Goal: Transaction & Acquisition: Purchase product/service

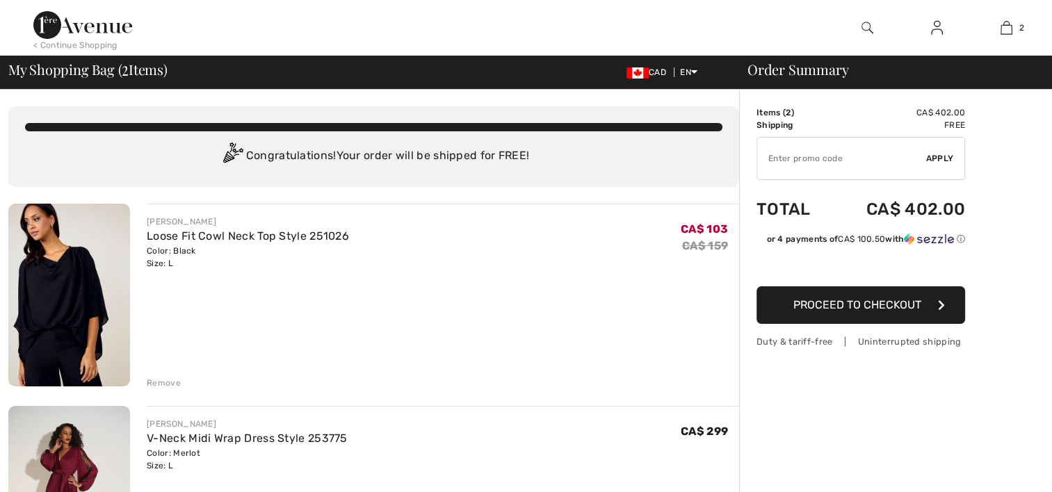
click at [155, 383] on div "Remove" at bounding box center [164, 383] width 34 height 13
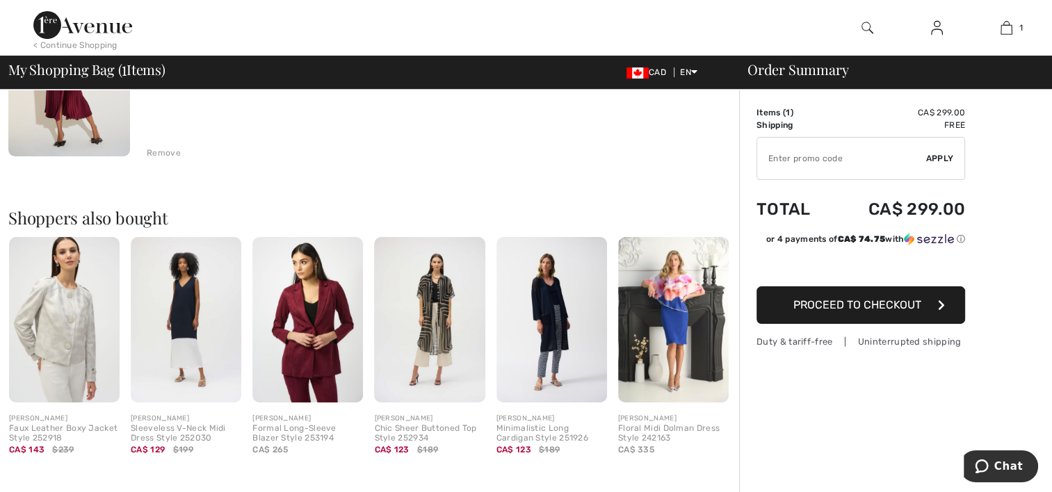
scroll to position [231, 0]
click at [319, 360] on img at bounding box center [307, 319] width 111 height 166
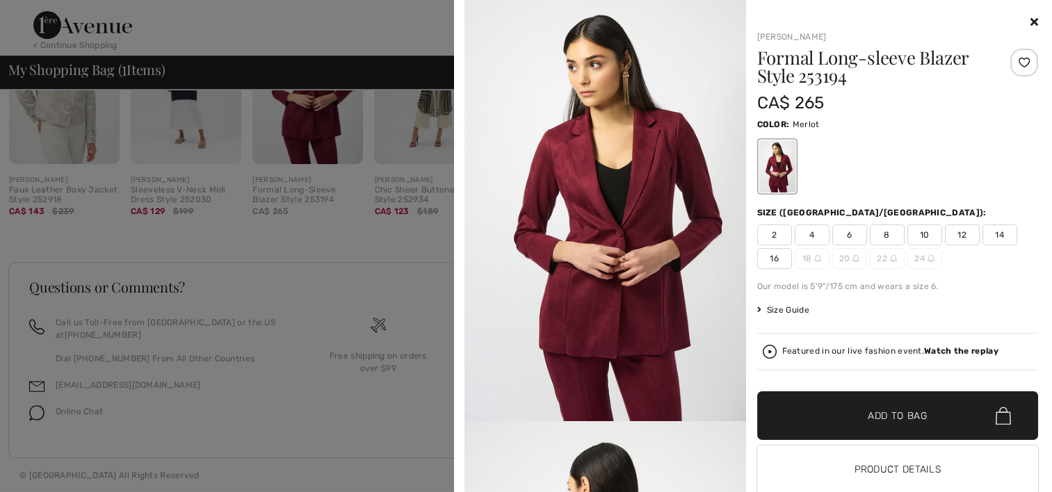
scroll to position [0, 0]
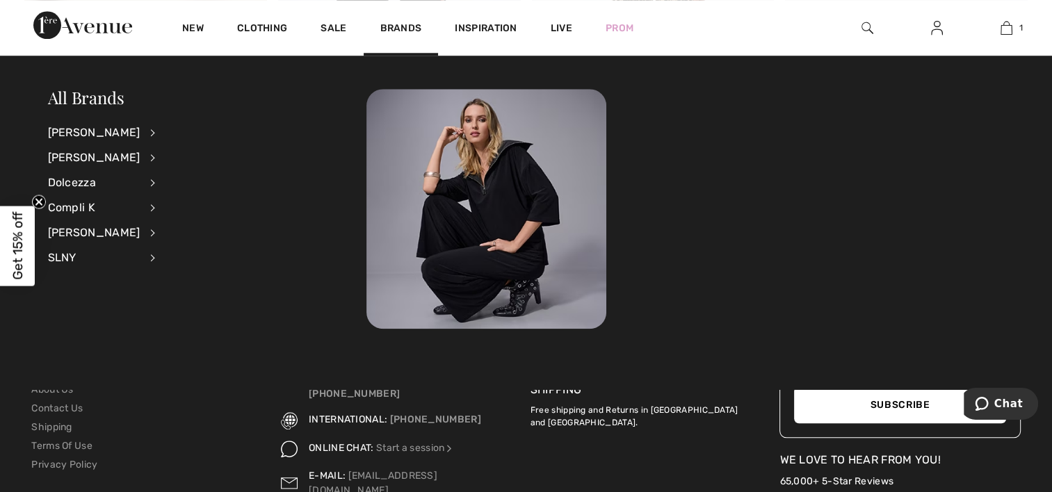
click at [867, 22] on img at bounding box center [867, 27] width 12 height 17
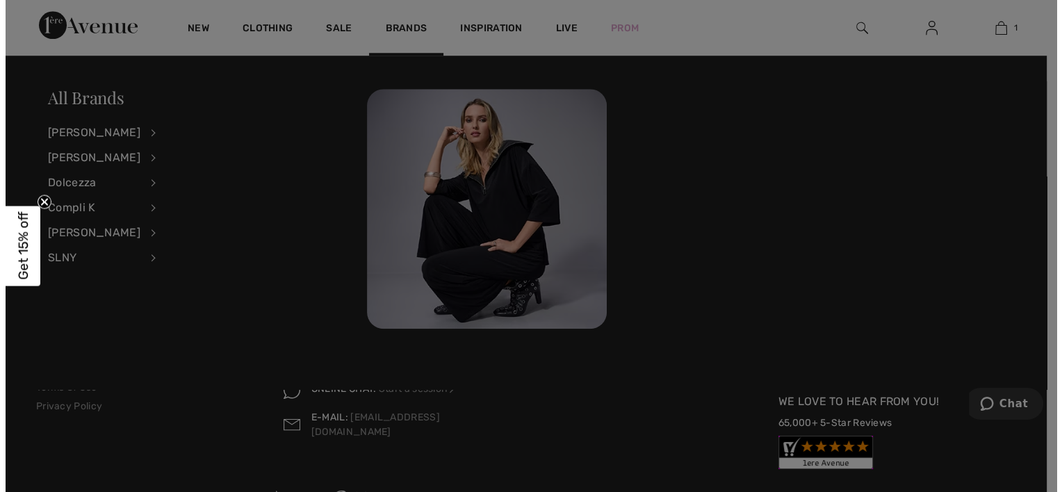
scroll to position [6731, 0]
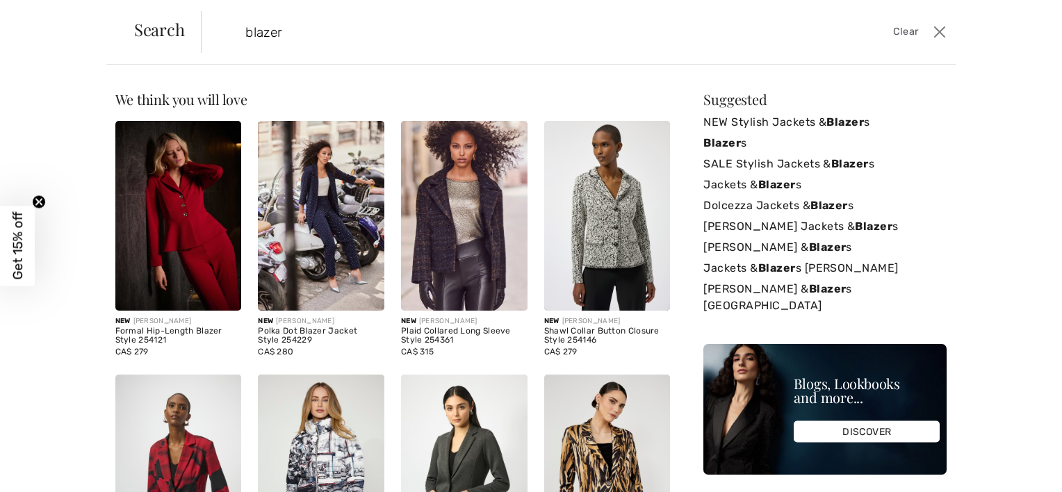
type input "blazer"
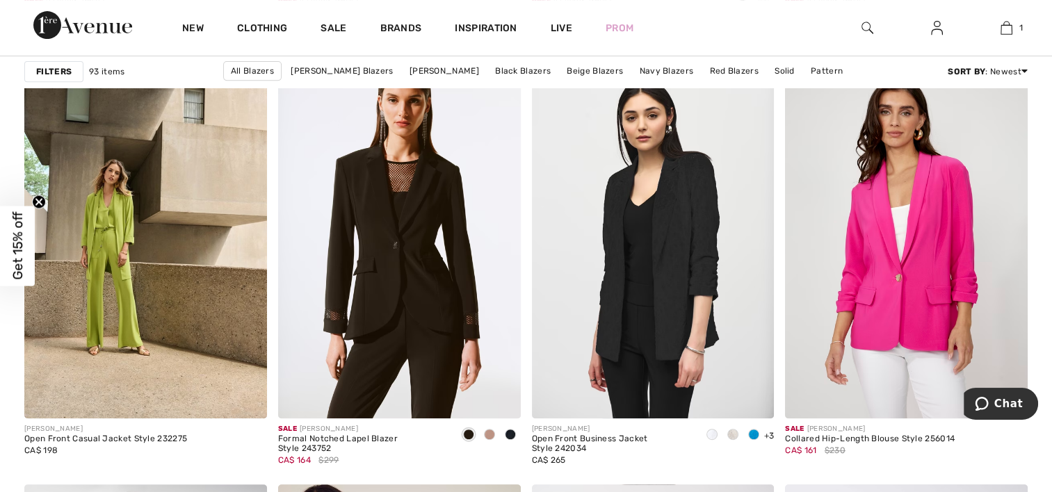
scroll to position [5848, 0]
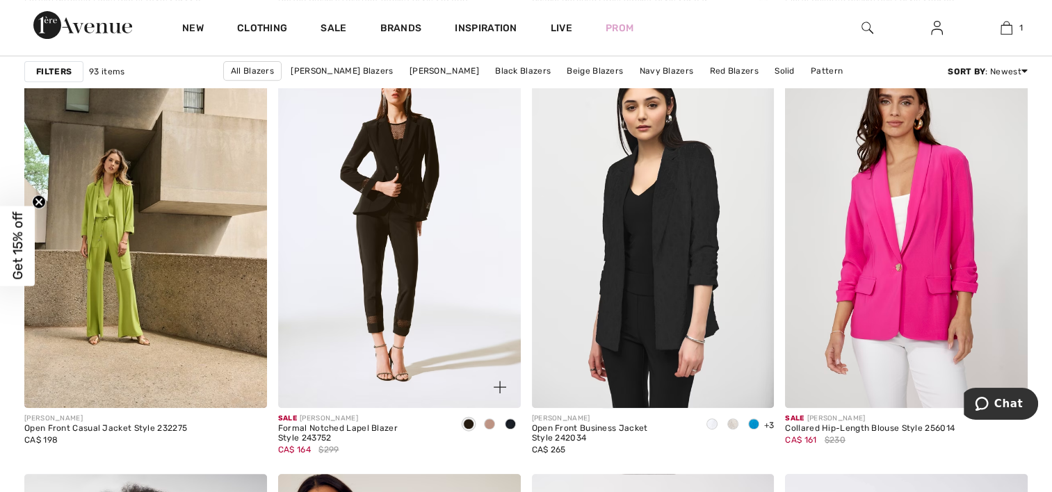
click at [379, 292] on img at bounding box center [399, 226] width 243 height 364
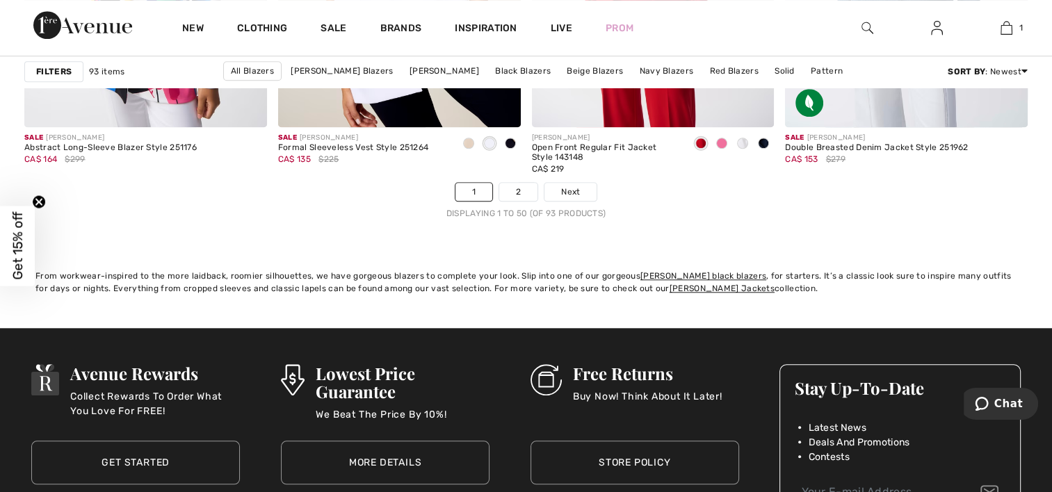
scroll to position [6560, 0]
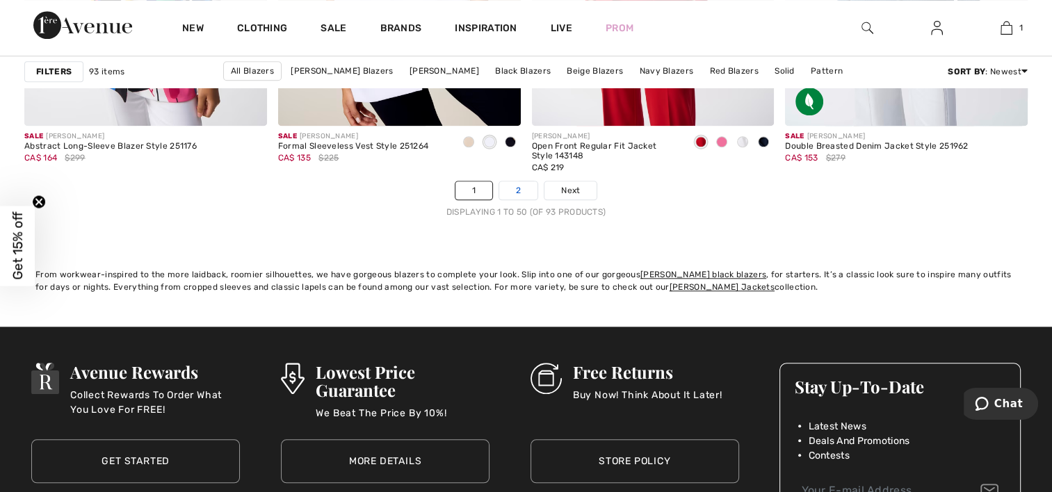
click at [520, 193] on link "2" at bounding box center [518, 190] width 38 height 18
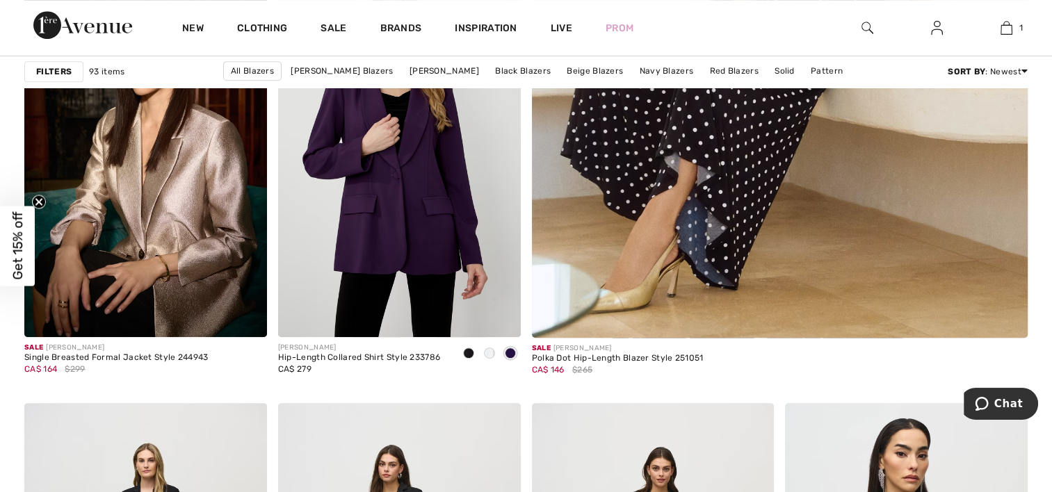
scroll to position [660, 0]
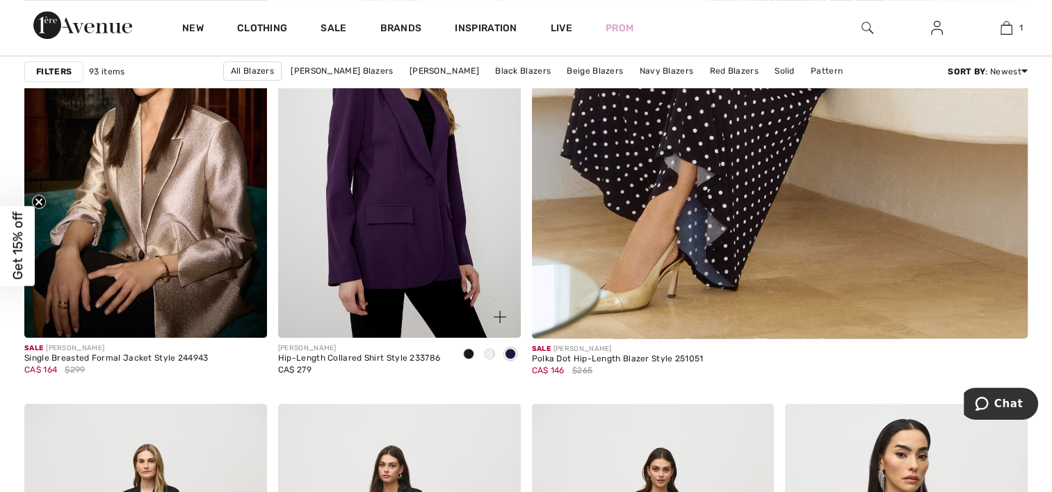
click at [395, 259] on img at bounding box center [399, 156] width 243 height 364
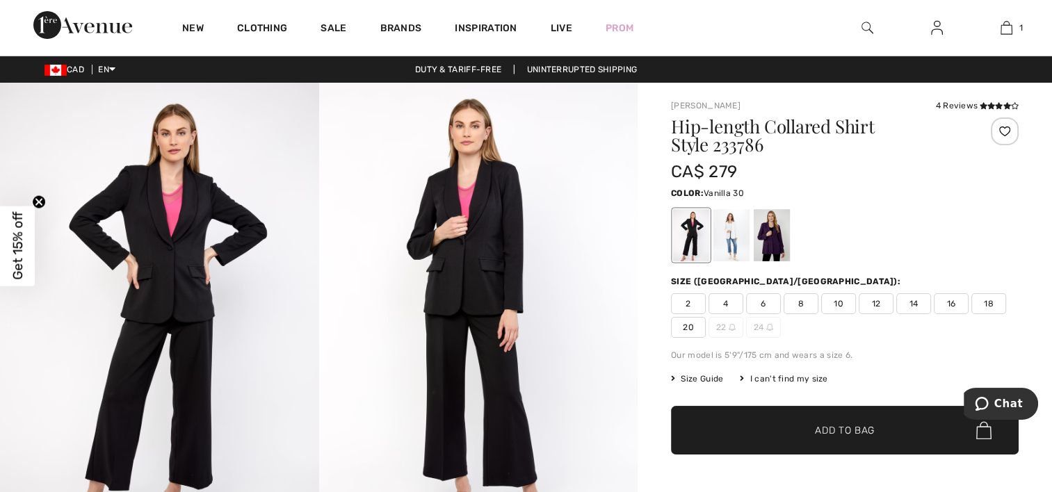
click at [742, 238] on div at bounding box center [731, 235] width 36 height 52
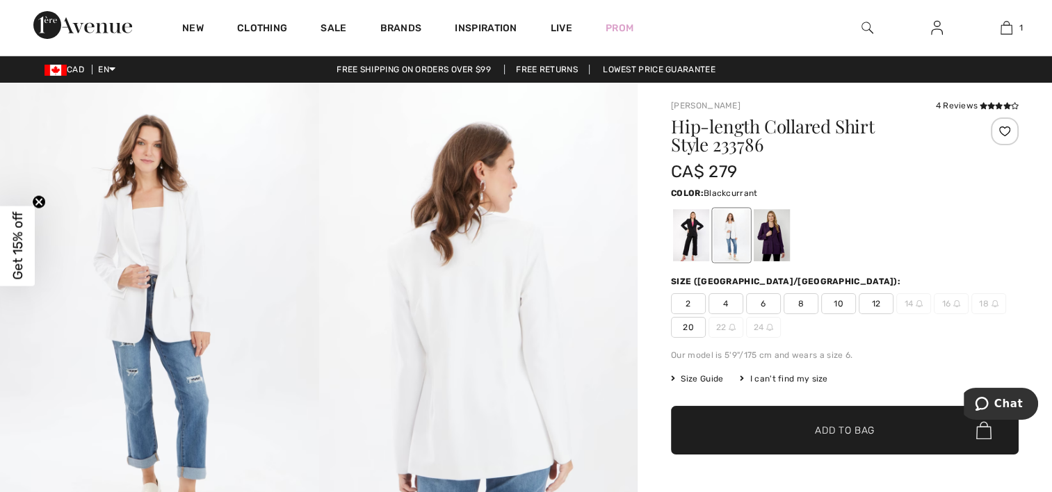
click at [773, 251] on div at bounding box center [771, 235] width 36 height 52
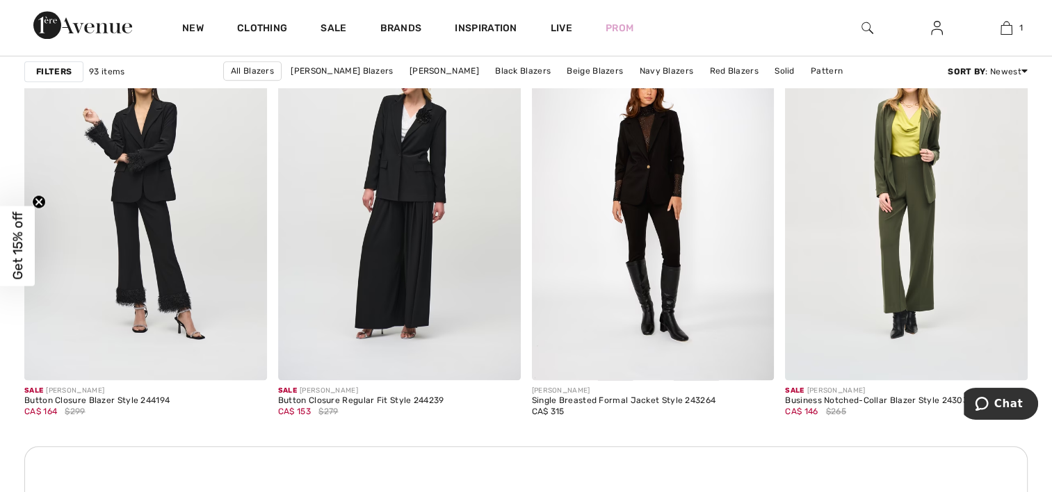
scroll to position [1478, 0]
click at [422, 185] on img at bounding box center [399, 197] width 243 height 364
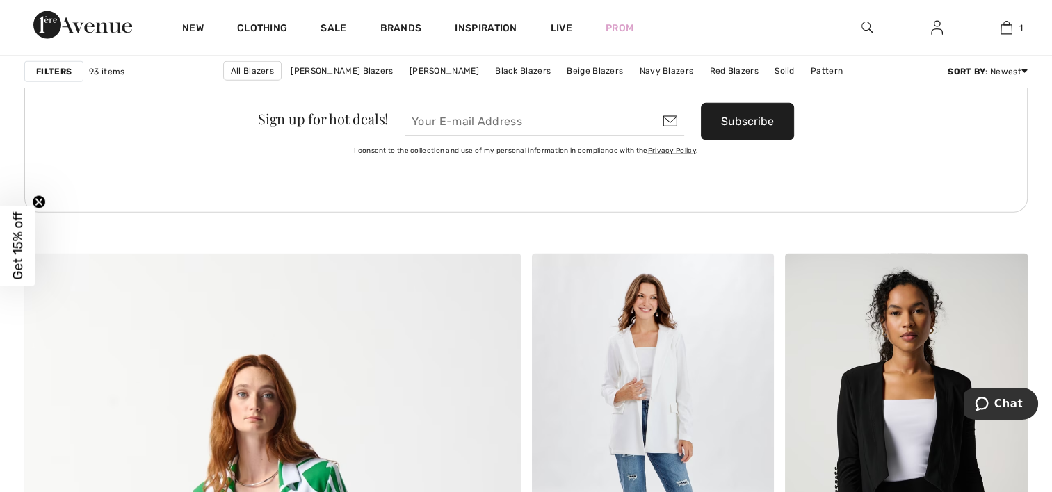
scroll to position [3321, 0]
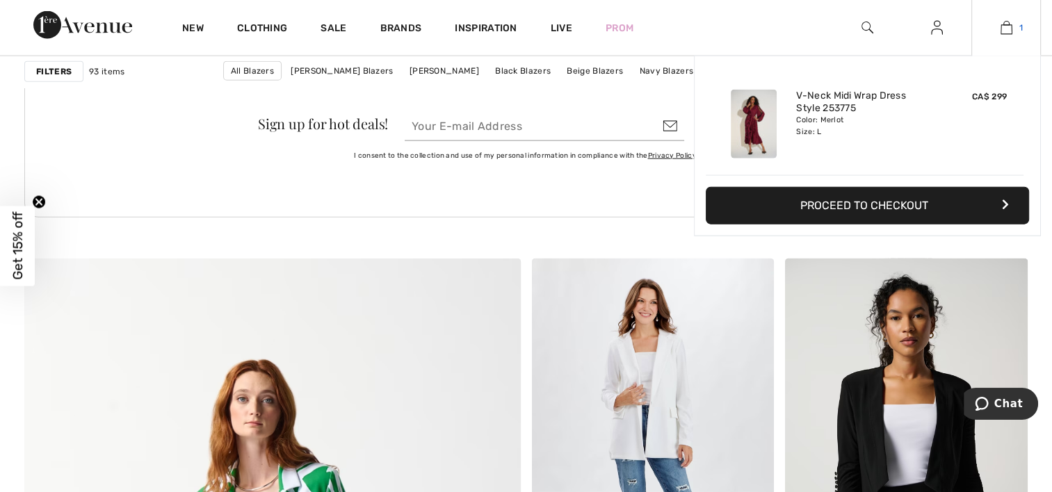
click at [1006, 31] on img at bounding box center [1006, 27] width 12 height 17
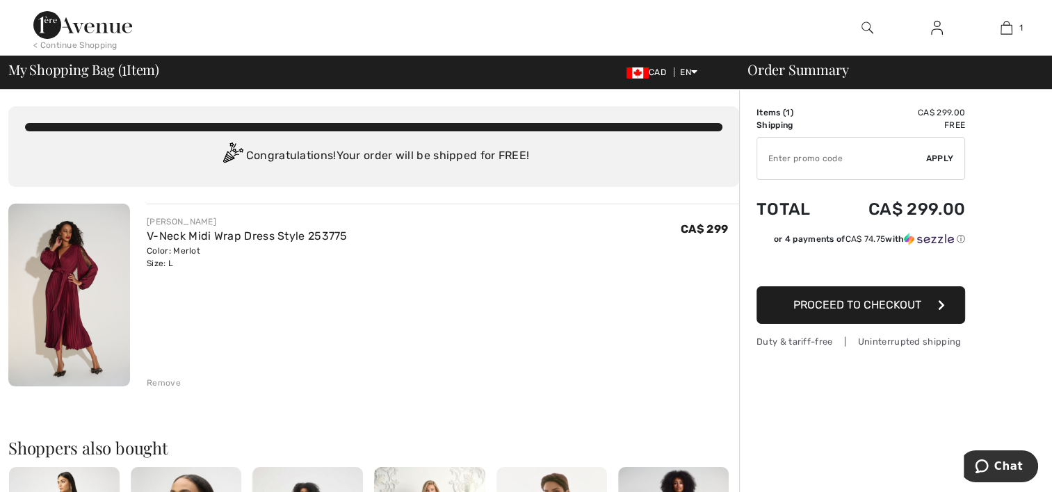
click at [76, 318] on img at bounding box center [69, 295] width 122 height 183
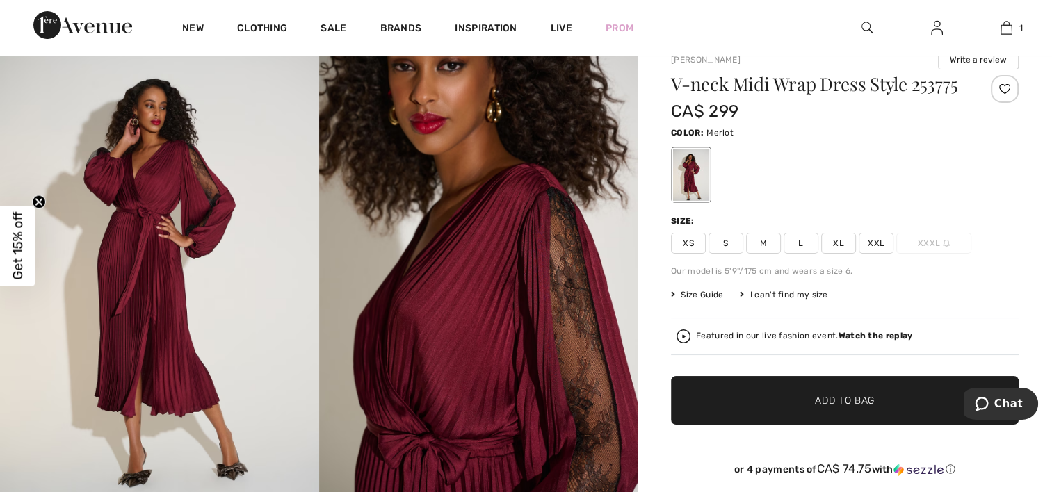
scroll to position [49, 0]
click at [14, 247] on span "Get 15% off" at bounding box center [18, 246] width 16 height 68
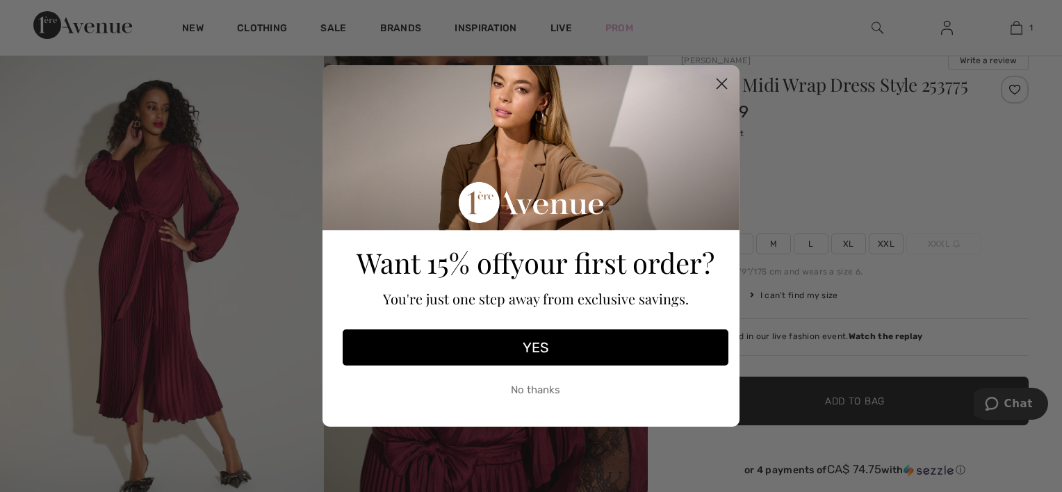
click at [524, 346] on button "YES" at bounding box center [536, 347] width 386 height 36
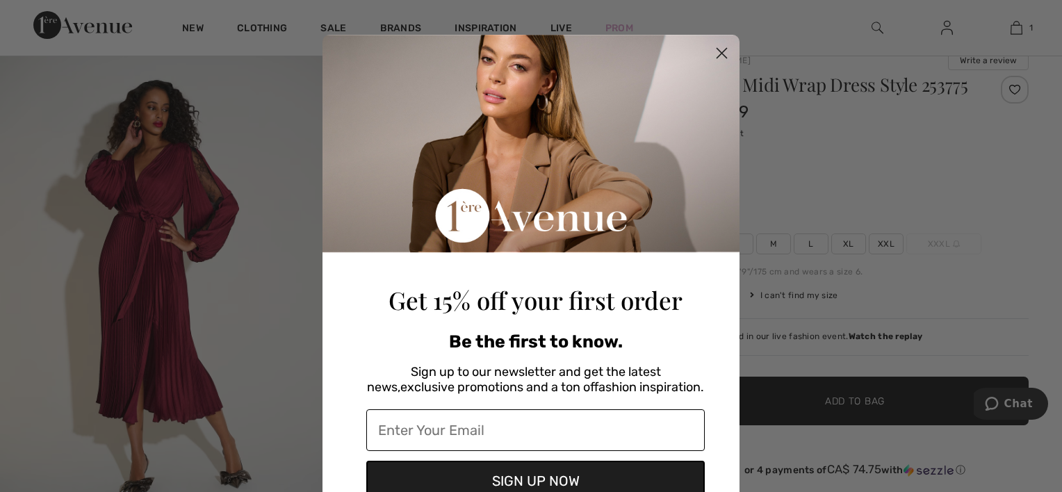
click at [516, 421] on input "Enter Your Email" at bounding box center [535, 430] width 338 height 42
type input "ajsophie@kos.net"
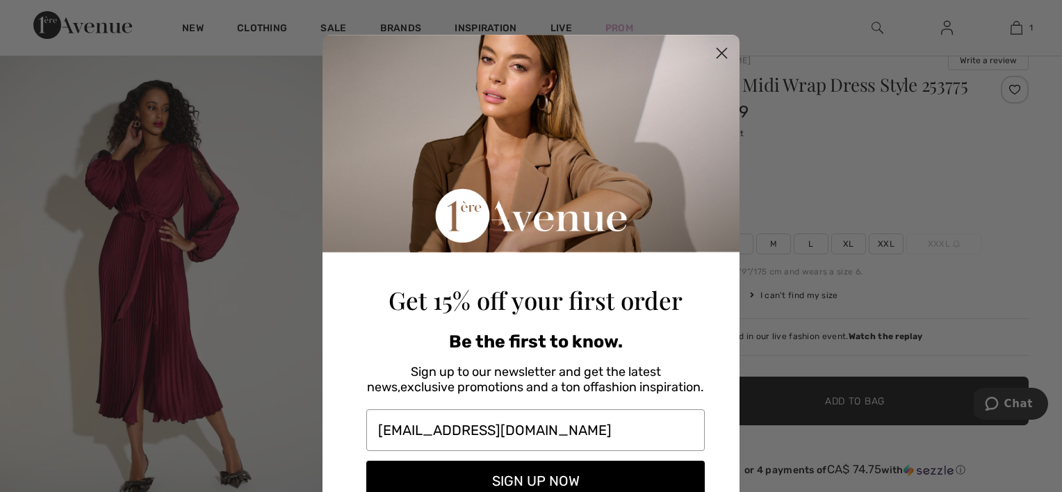
click at [525, 483] on button "SIGN UP NOW" at bounding box center [535, 481] width 338 height 40
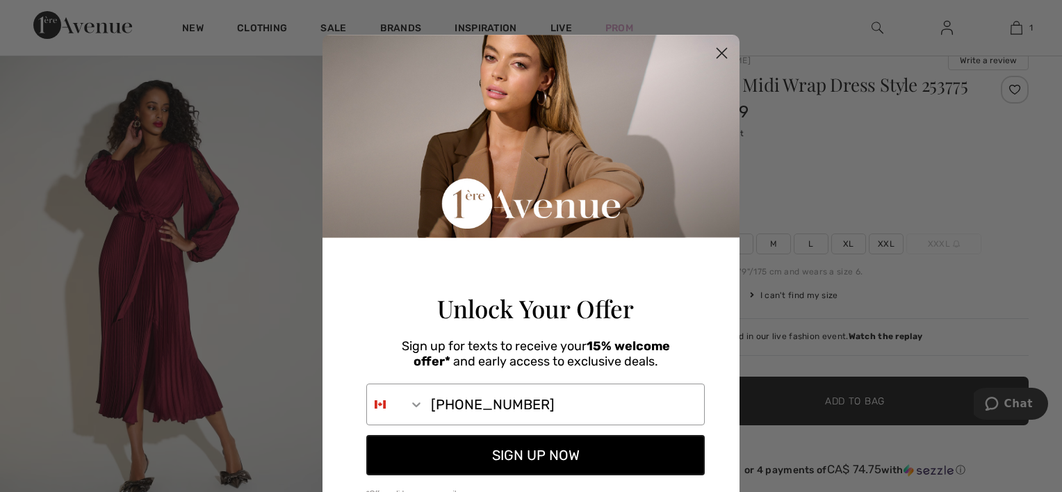
type input "613-813-3311"
click at [525, 475] on button "SIGN UP NOW" at bounding box center [535, 455] width 338 height 40
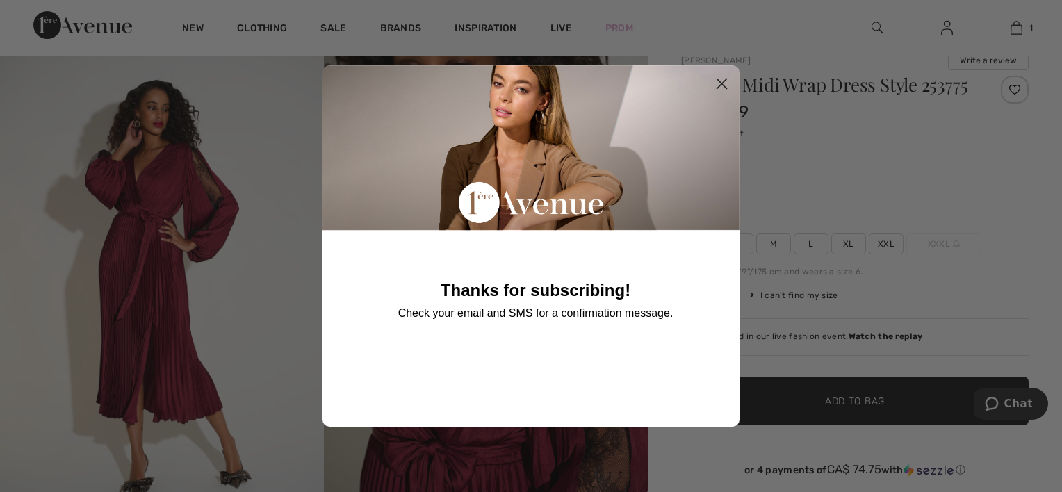
click at [720, 81] on circle "Close dialog" at bounding box center [721, 83] width 23 height 23
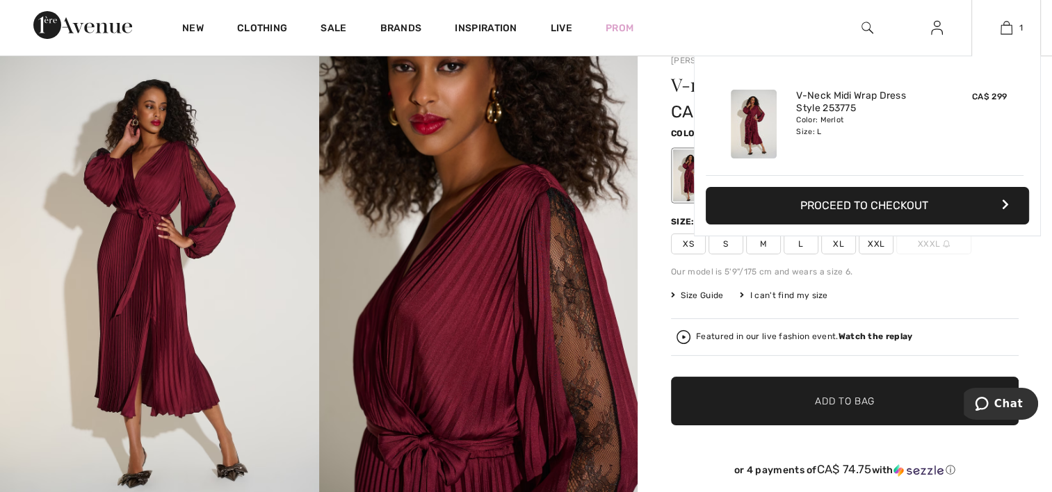
click at [828, 194] on button "Proceed to Checkout" at bounding box center [866, 206] width 323 height 38
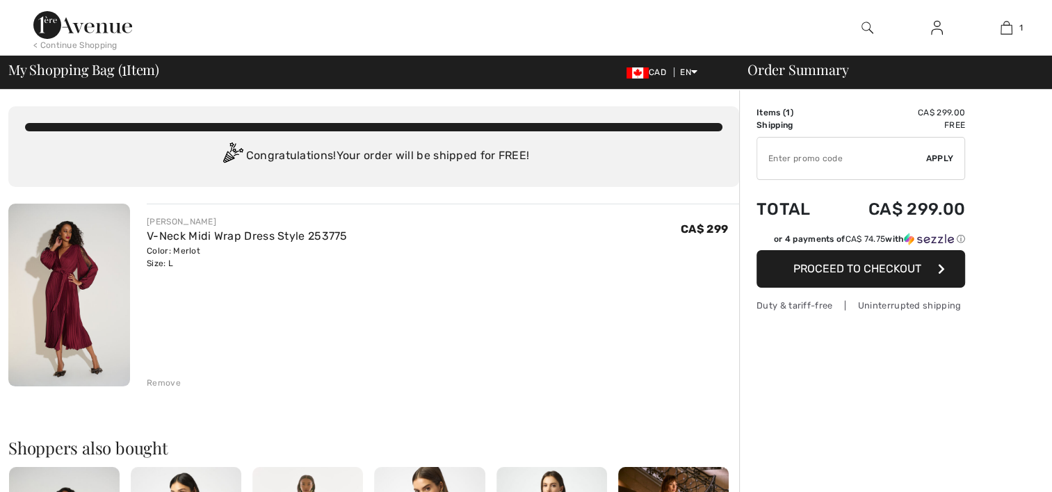
click at [839, 167] on input "TEXT" at bounding box center [841, 159] width 169 height 42
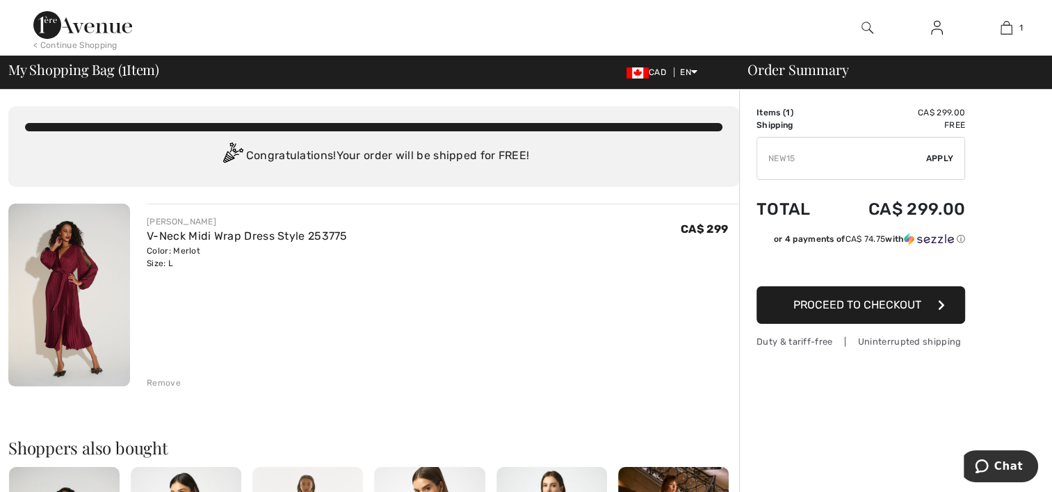
type input "NEW15"
click at [937, 164] on div "✔ Apply Remove" at bounding box center [860, 158] width 209 height 43
click at [935, 153] on span "Apply" at bounding box center [940, 158] width 28 height 13
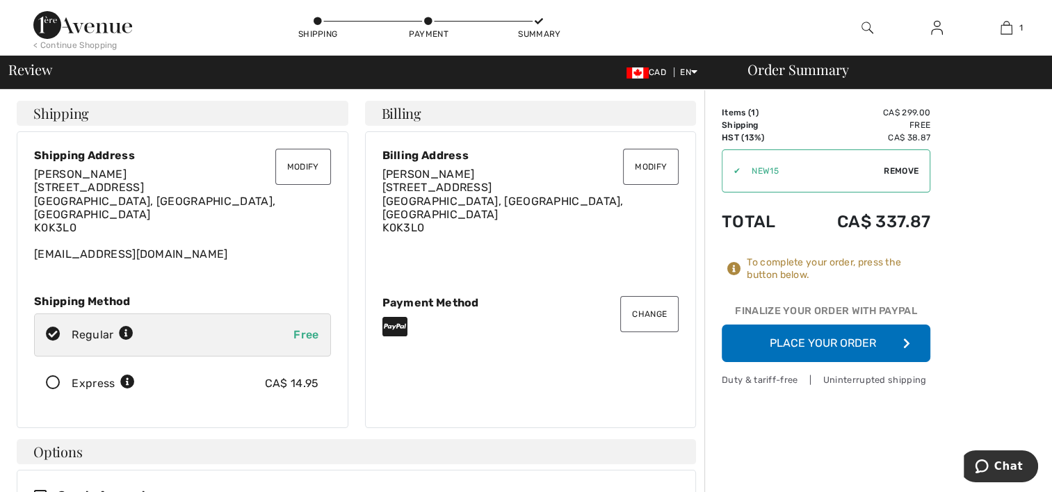
click at [890, 168] on span "Remove" at bounding box center [900, 171] width 35 height 13
click at [803, 167] on input "TEXT" at bounding box center [806, 171] width 169 height 42
type input "NEW10"
click at [915, 171] on span "Apply" at bounding box center [905, 171] width 28 height 13
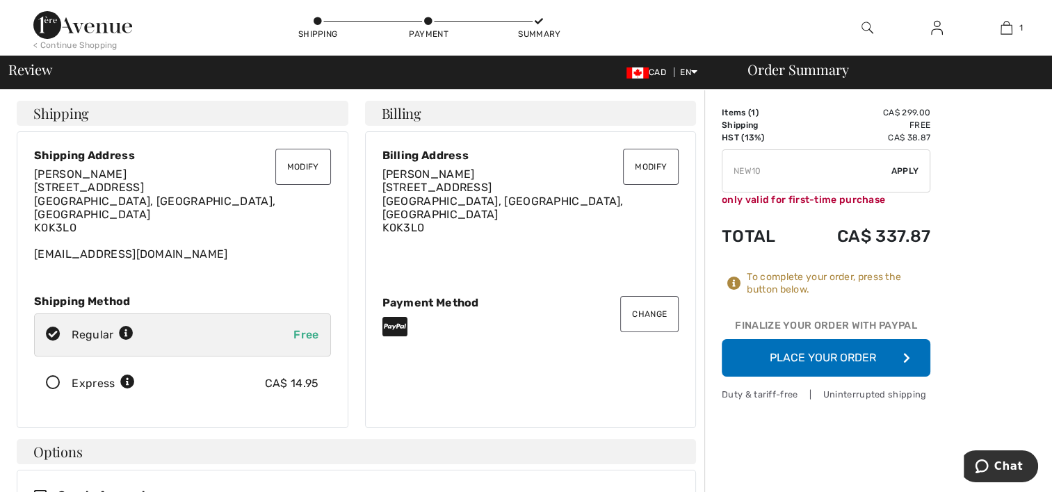
click at [650, 161] on button "Modify" at bounding box center [651, 167] width 56 height 36
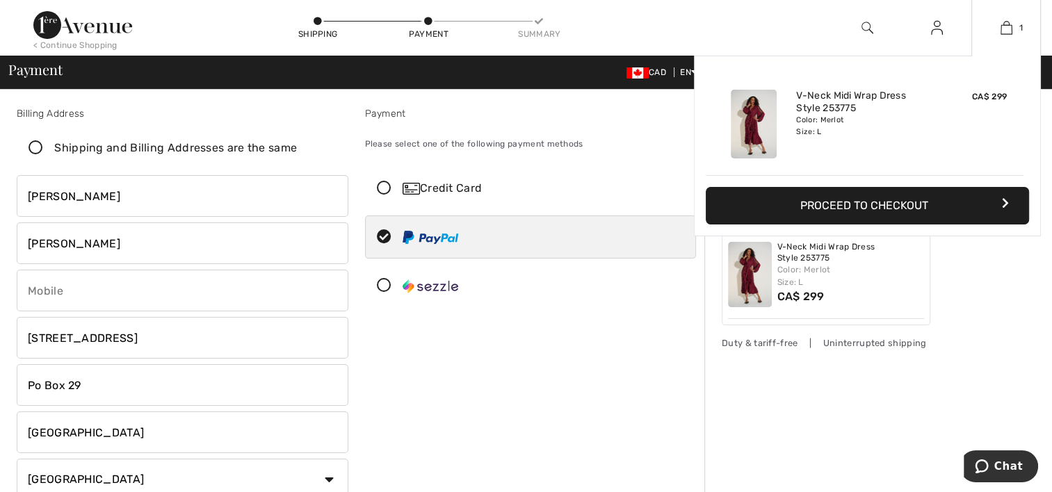
click at [835, 200] on button "Proceed to Checkout" at bounding box center [866, 206] width 323 height 38
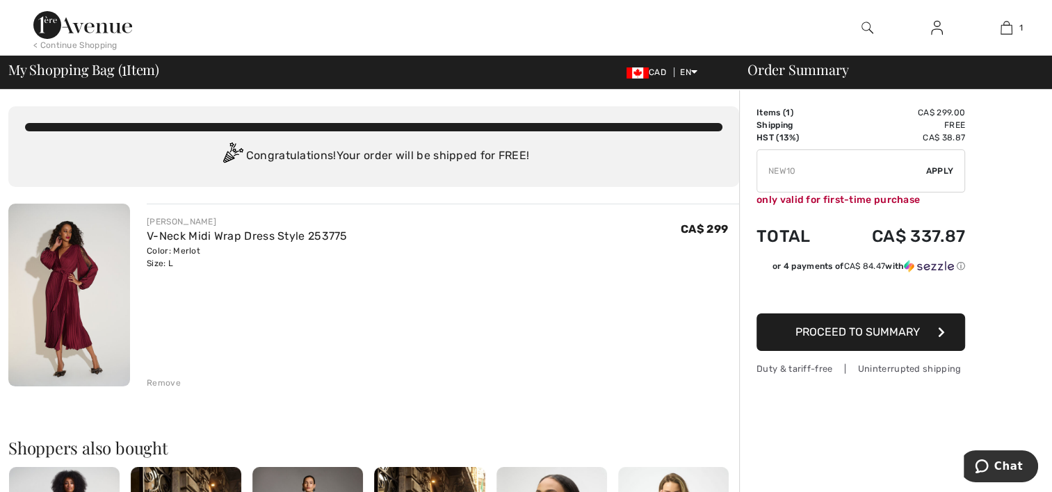
click at [805, 170] on input "TEXT" at bounding box center [841, 171] width 169 height 42
type input "NEW15"
click at [928, 172] on span "Apply" at bounding box center [940, 171] width 28 height 13
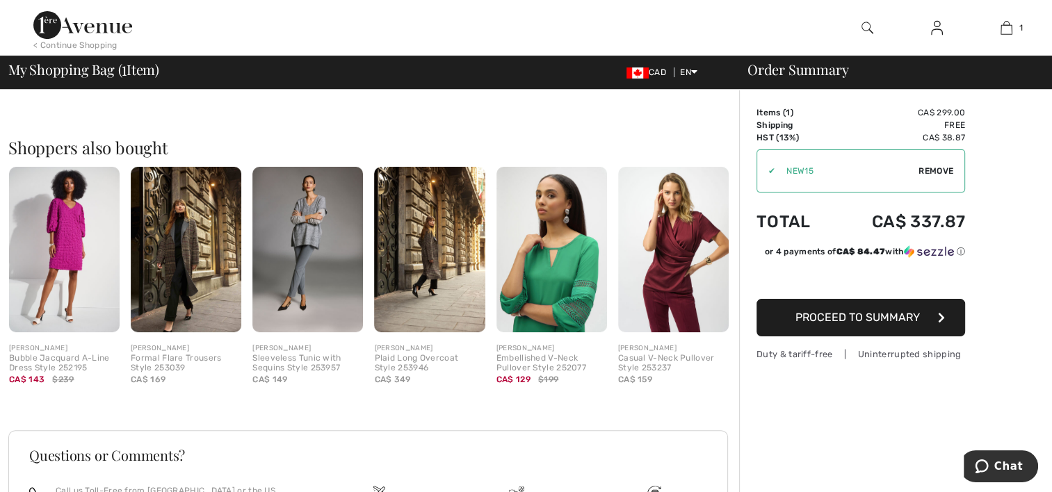
scroll to position [302, 0]
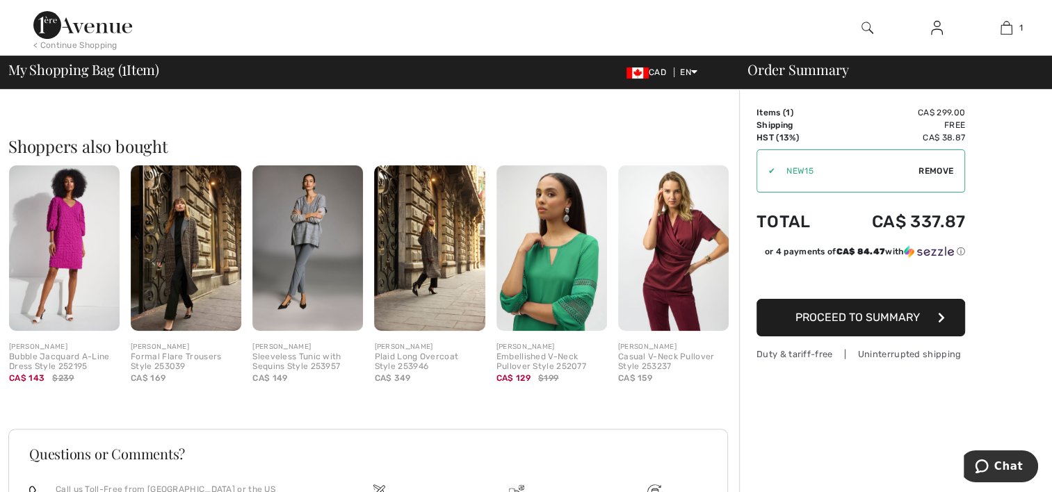
click at [864, 316] on span "Proceed to Summary" at bounding box center [857, 317] width 124 height 13
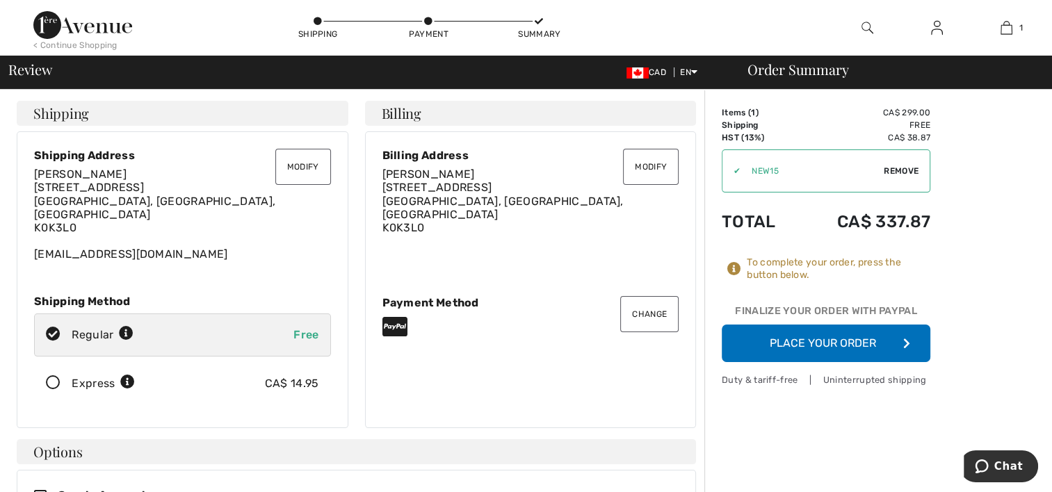
click at [845, 348] on button "Place Your Order" at bounding box center [825, 344] width 209 height 38
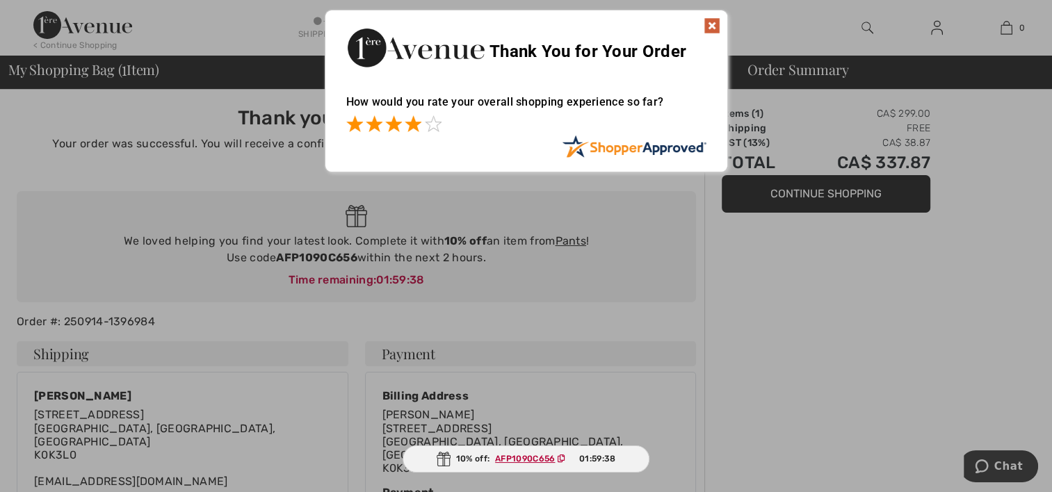
click at [411, 120] on span at bounding box center [413, 123] width 17 height 17
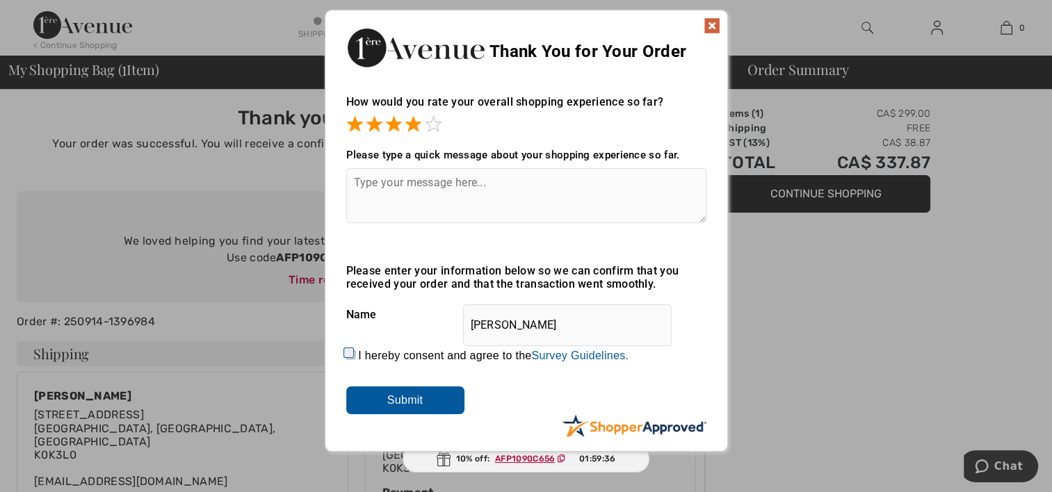
click at [492, 189] on textarea at bounding box center [526, 195] width 360 height 55
click at [498, 179] on textarea at bounding box center [526, 195] width 360 height 55
type textarea "P"
type textarea "great selection- promo code didn't work"
click at [505, 325] on input "[PERSON_NAME]" at bounding box center [567, 325] width 209 height 42
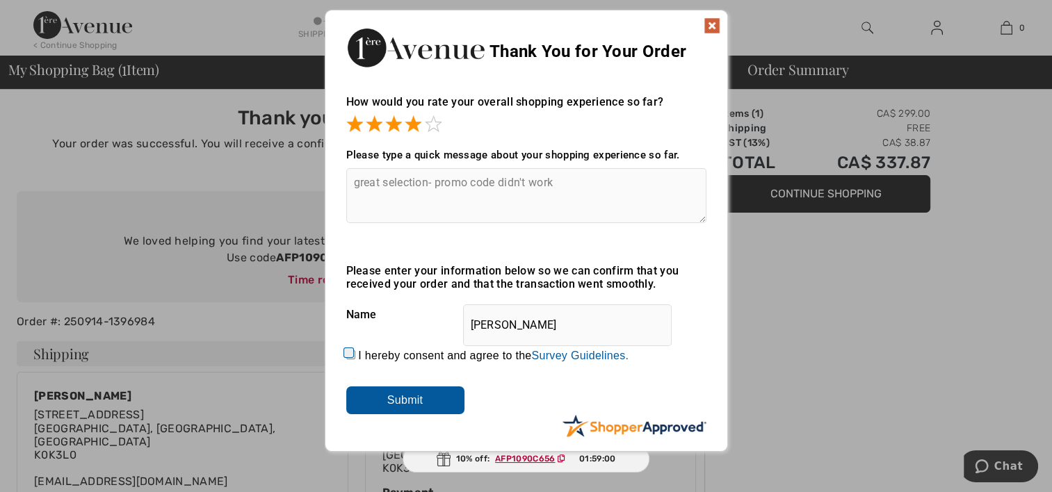
click at [505, 325] on input "[PERSON_NAME]" at bounding box center [567, 325] width 209 height 42
type input "[PERSON_NAME]"
drag, startPoint x: 345, startPoint y: 353, endPoint x: 399, endPoint y: 398, distance: 69.6
click at [399, 398] on div "Please enter your information below so we can confirm that you received your or…" at bounding box center [526, 339] width 360 height 150
click at [399, 398] on input "Submit" at bounding box center [405, 400] width 118 height 28
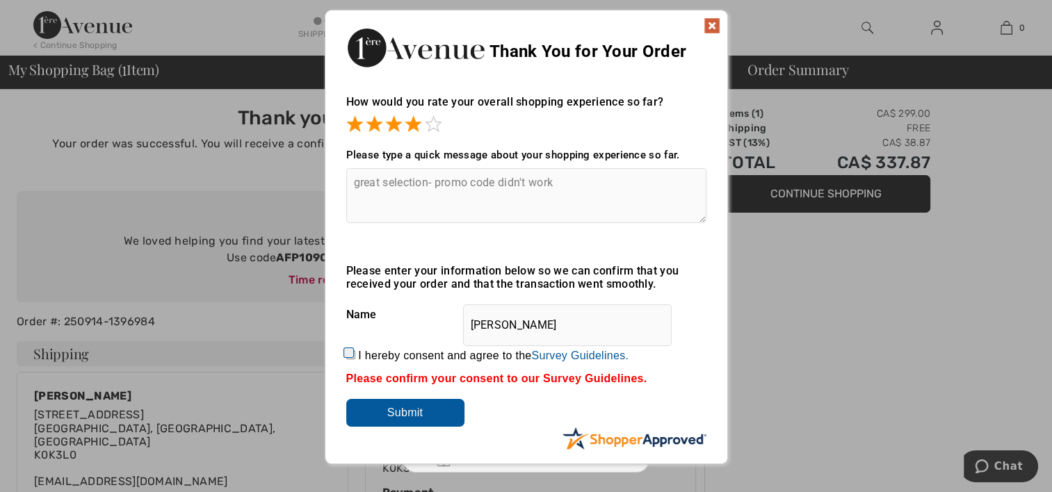
click at [346, 355] on input "I hereby consent and agree to the By submitting a review, you grant permission …" at bounding box center [350, 354] width 9 height 9
checkbox input "true"
click at [382, 410] on input "Submit" at bounding box center [405, 413] width 118 height 28
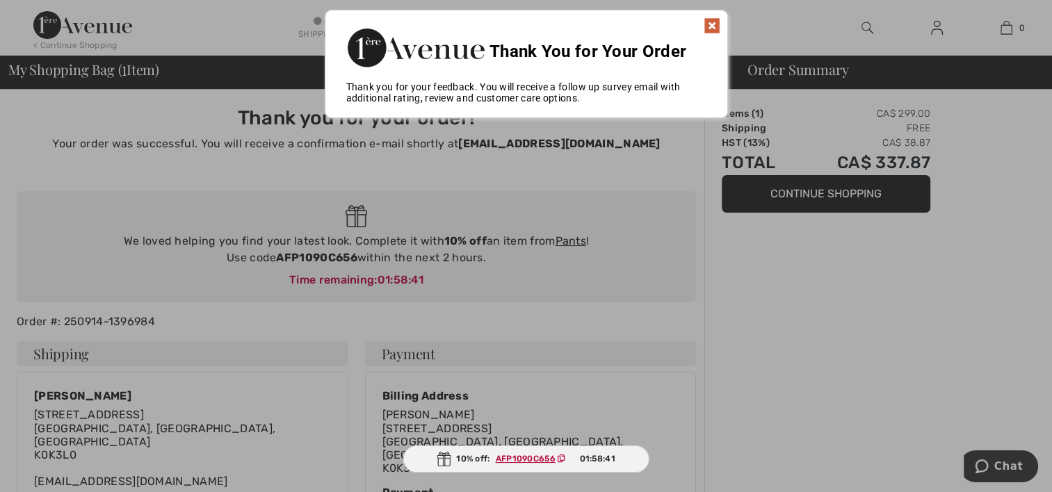
click at [709, 23] on img at bounding box center [711, 25] width 17 height 17
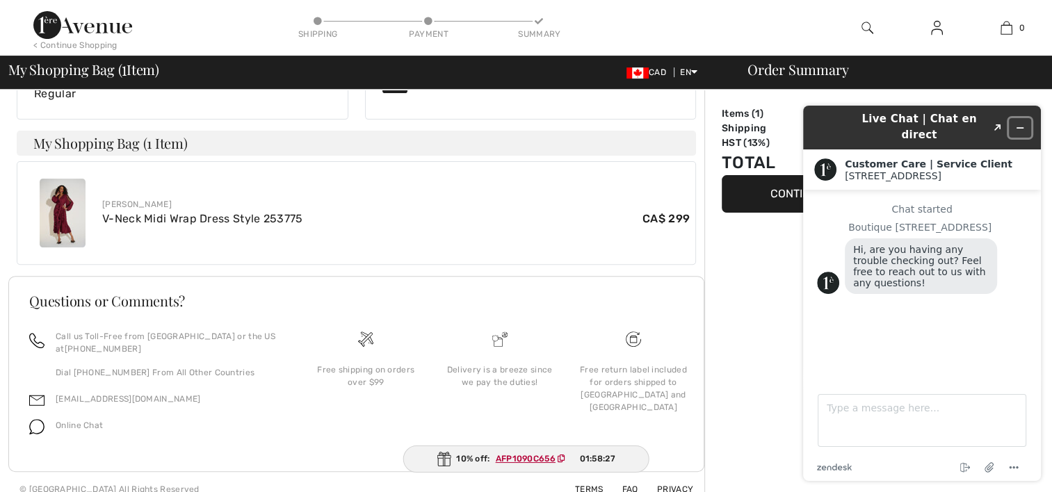
click at [1021, 118] on button "Minimize widget" at bounding box center [1020, 127] width 22 height 19
